Goal: Task Accomplishment & Management: Complete application form

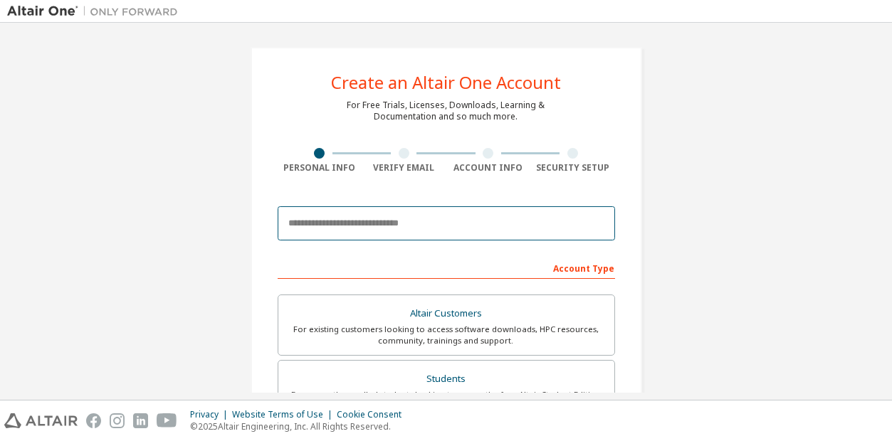
click at [345, 228] on input "email" at bounding box center [446, 223] width 337 height 34
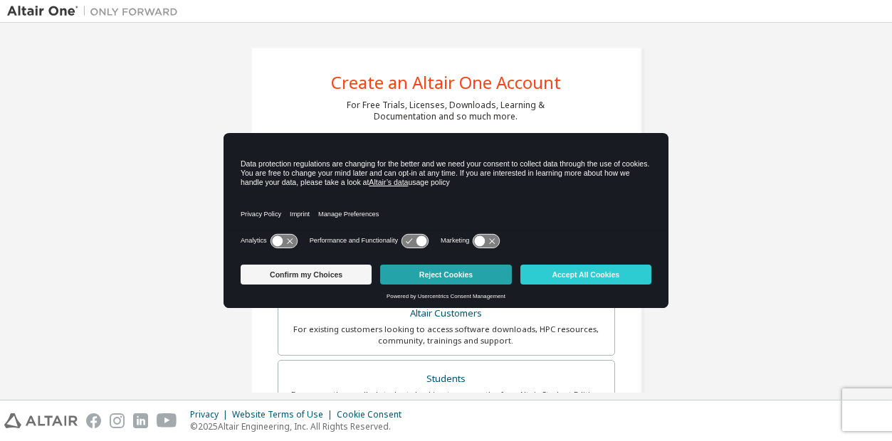
click at [442, 276] on button "Reject Cookies" at bounding box center [445, 275] width 131 height 20
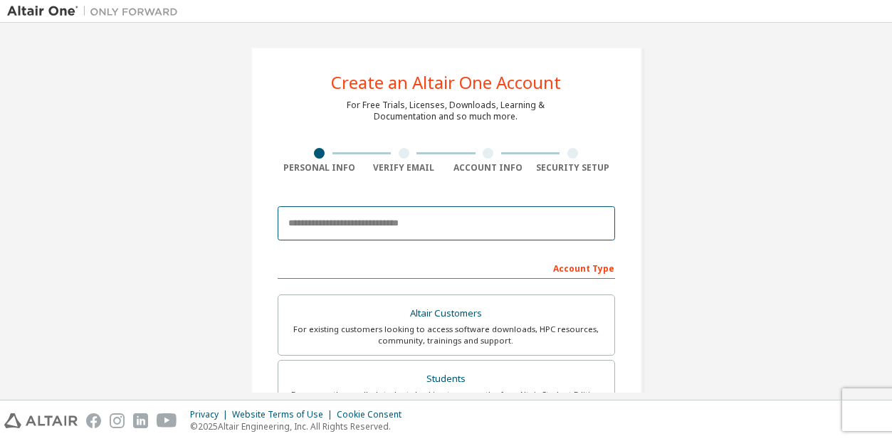
click at [332, 224] on input "email" at bounding box center [446, 223] width 337 height 34
type input "**********"
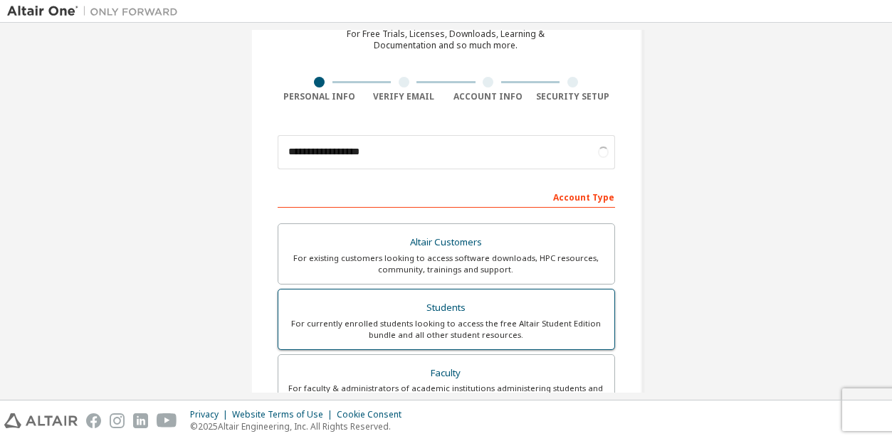
click at [434, 315] on div "Students" at bounding box center [446, 308] width 319 height 20
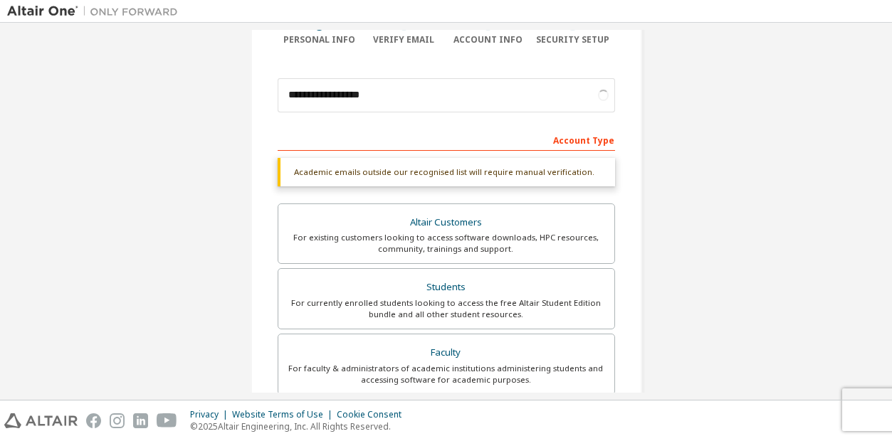
scroll to position [213, 0]
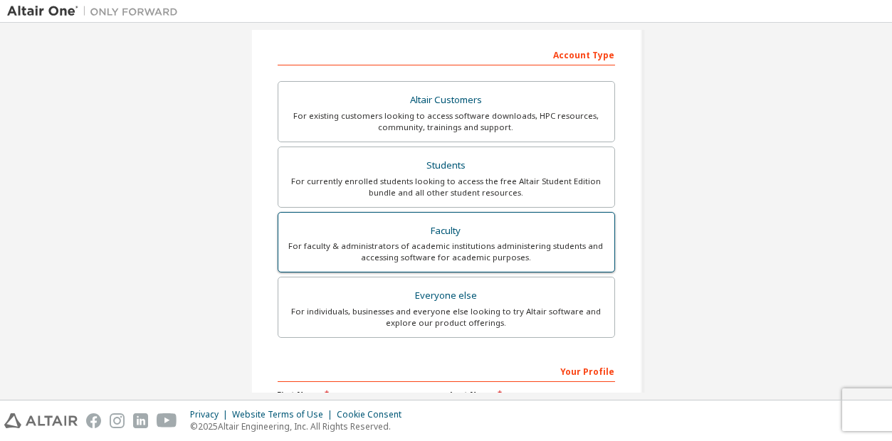
click at [428, 253] on div "For faculty & administrators of academic institutions administering students an…" at bounding box center [446, 252] width 319 height 23
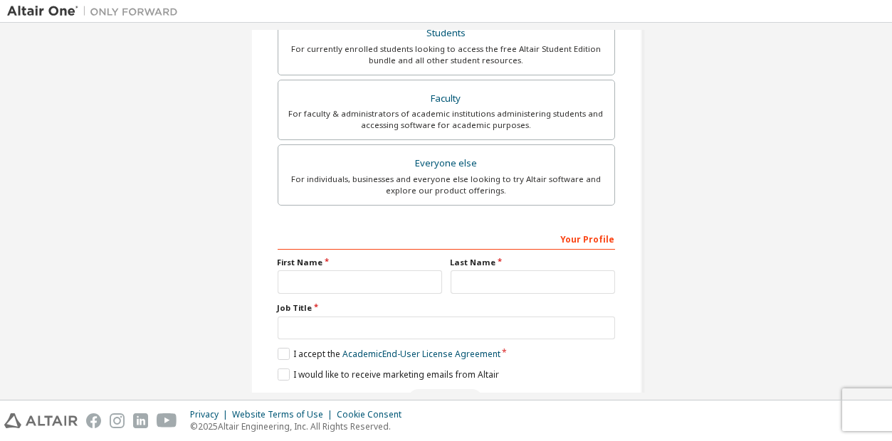
scroll to position [356, 0]
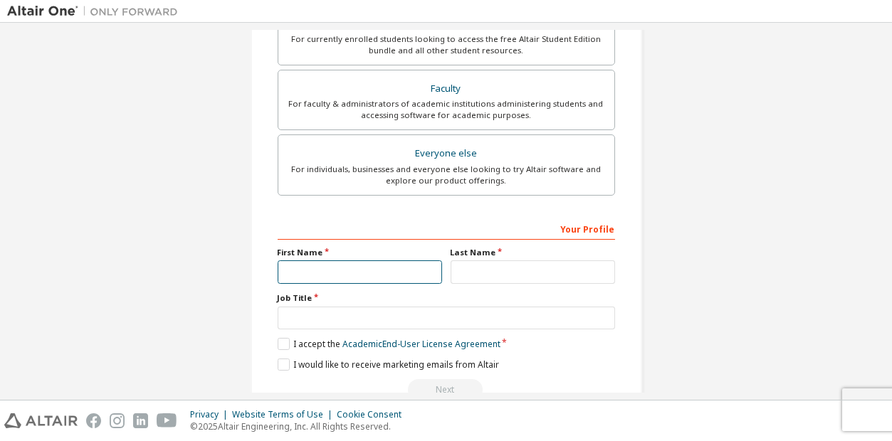
click at [320, 265] on input "text" at bounding box center [360, 271] width 164 height 23
type input "*******"
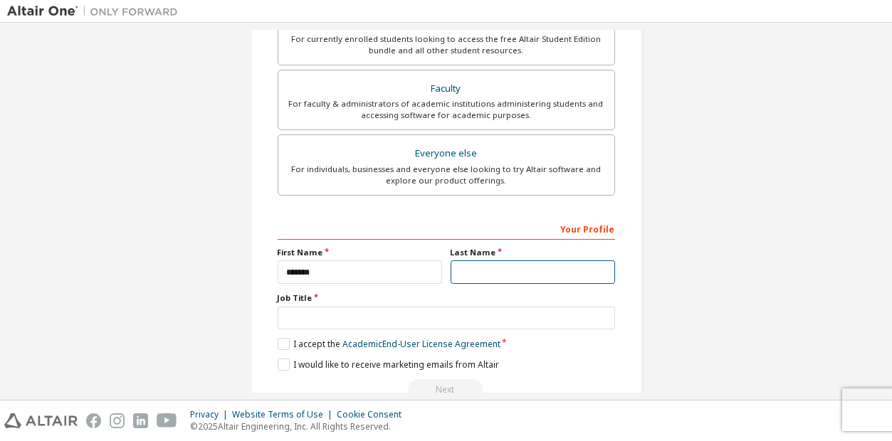
click at [484, 273] on input "text" at bounding box center [532, 271] width 164 height 23
type input "*******"
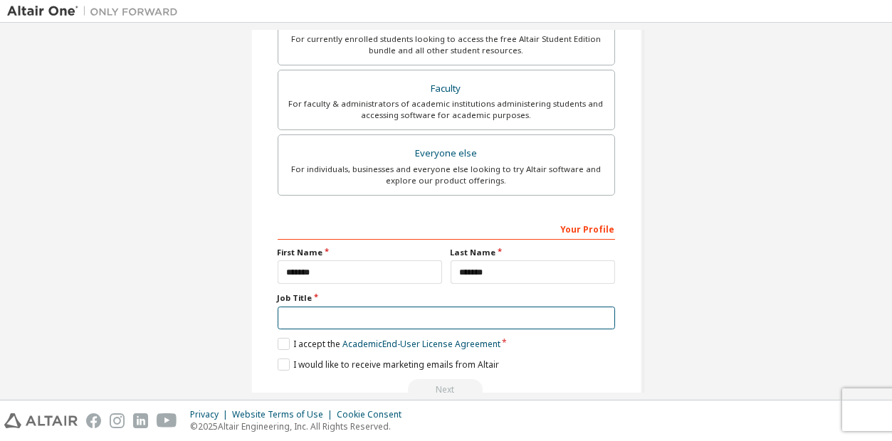
click at [450, 312] on input "text" at bounding box center [446, 318] width 337 height 23
type input "*"
type input "**********"
click at [278, 339] on label "I accept the Academic End-User License Agreement" at bounding box center [389, 344] width 223 height 12
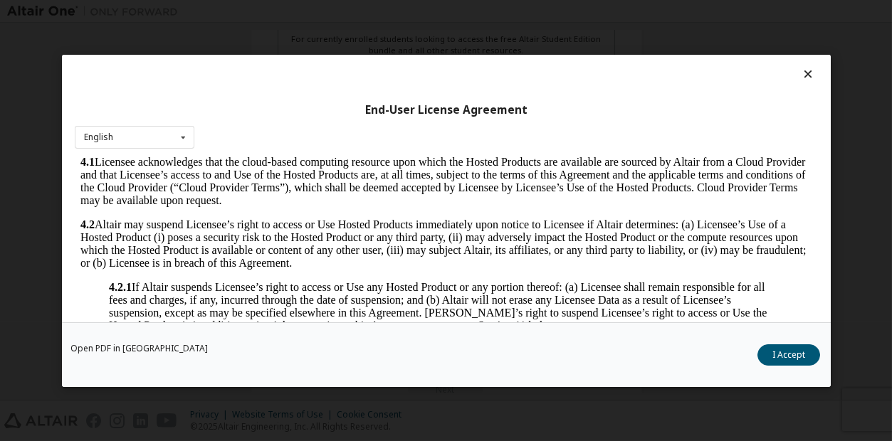
scroll to position [1210, 0]
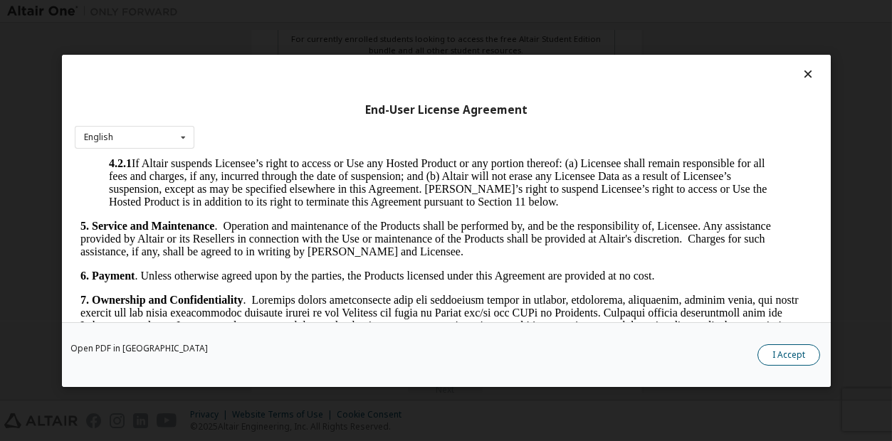
click at [792, 353] on button "I Accept" at bounding box center [788, 354] width 63 height 21
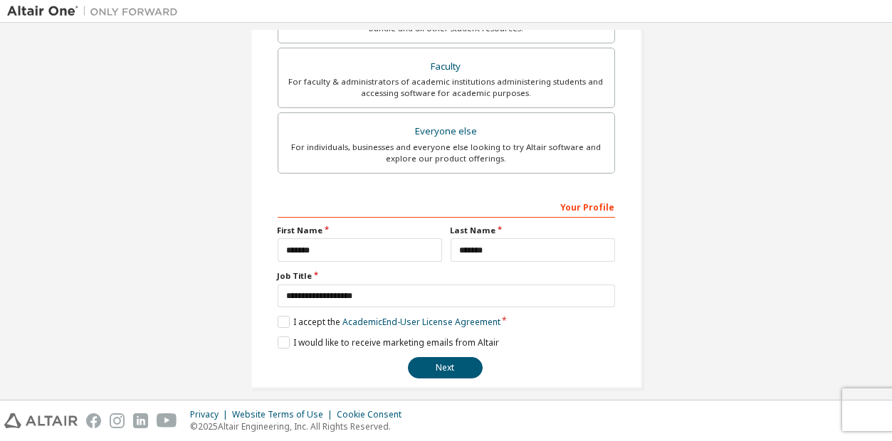
scroll to position [389, 0]
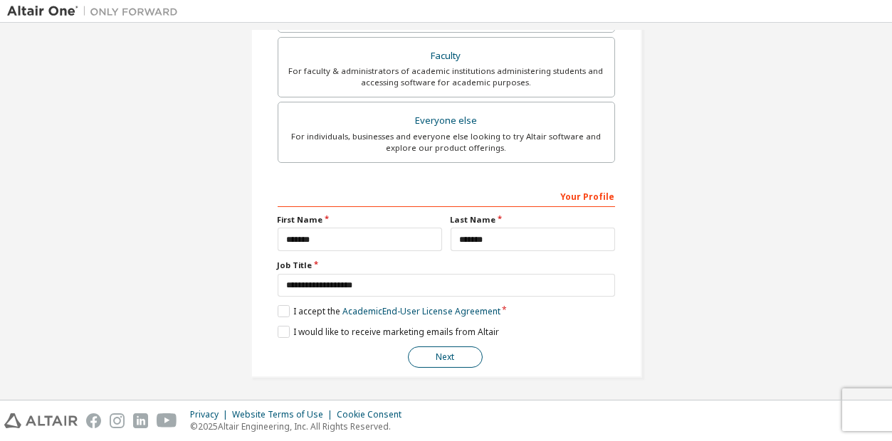
click at [443, 360] on button "Next" at bounding box center [445, 357] width 75 height 21
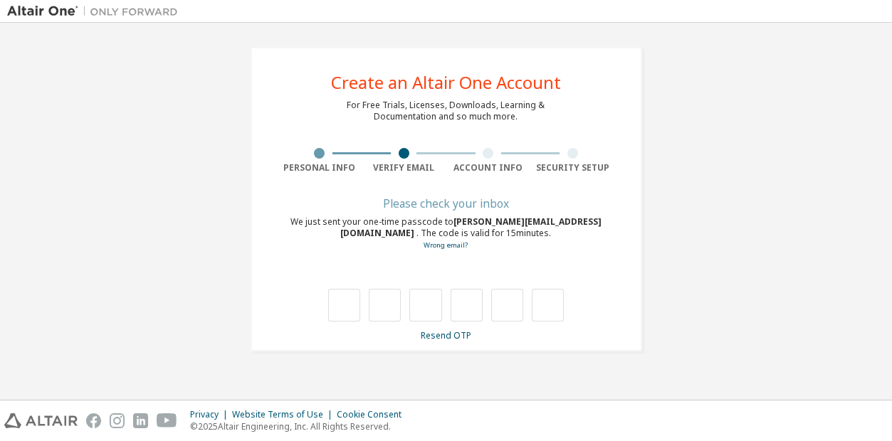
scroll to position [0, 0]
type input "*"
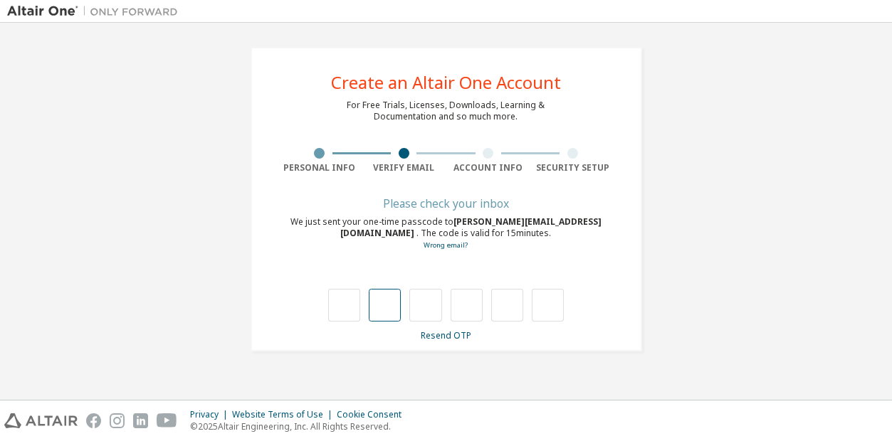
type input "*"
